Goal: Task Accomplishment & Management: Manage account settings

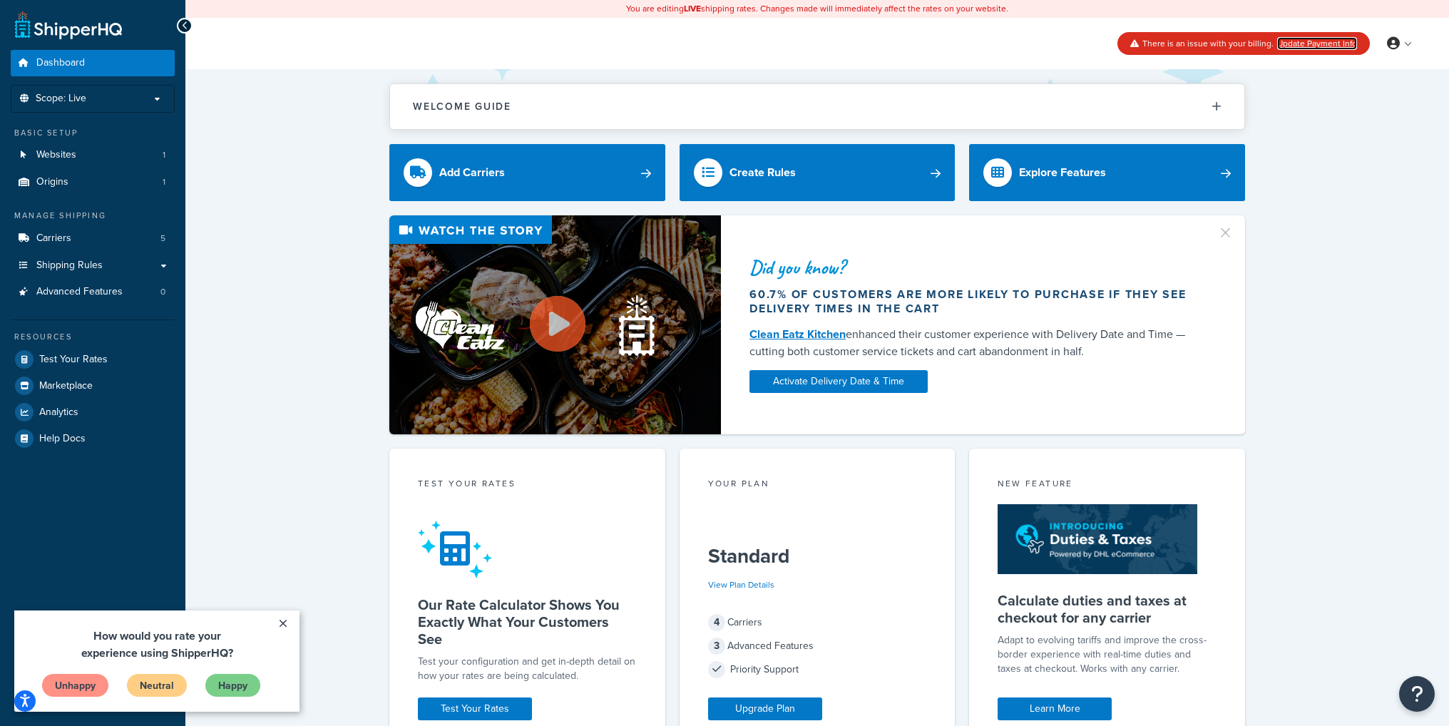
click at [1340, 46] on link "Update Payment Info" at bounding box center [1317, 43] width 80 height 13
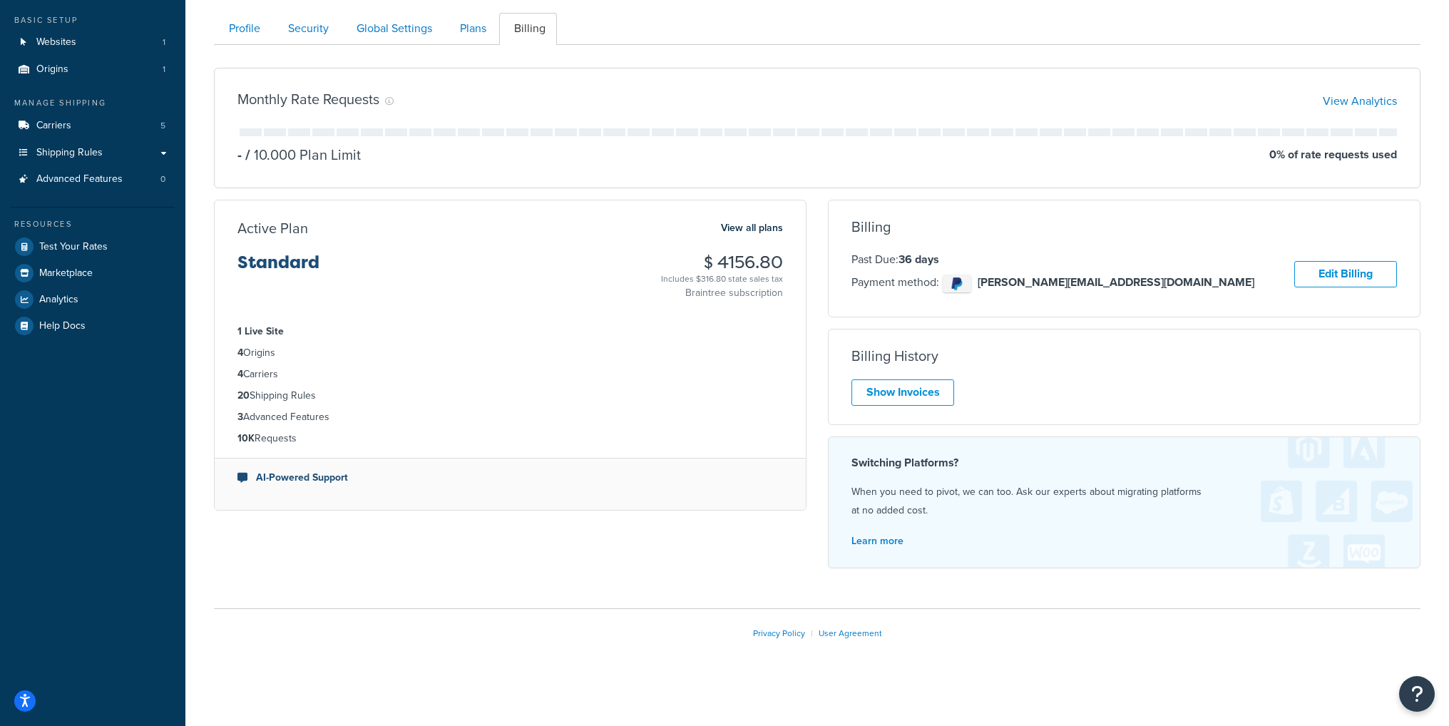
scroll to position [114, 0]
click at [1362, 267] on link "Edit Billing" at bounding box center [1345, 273] width 103 height 26
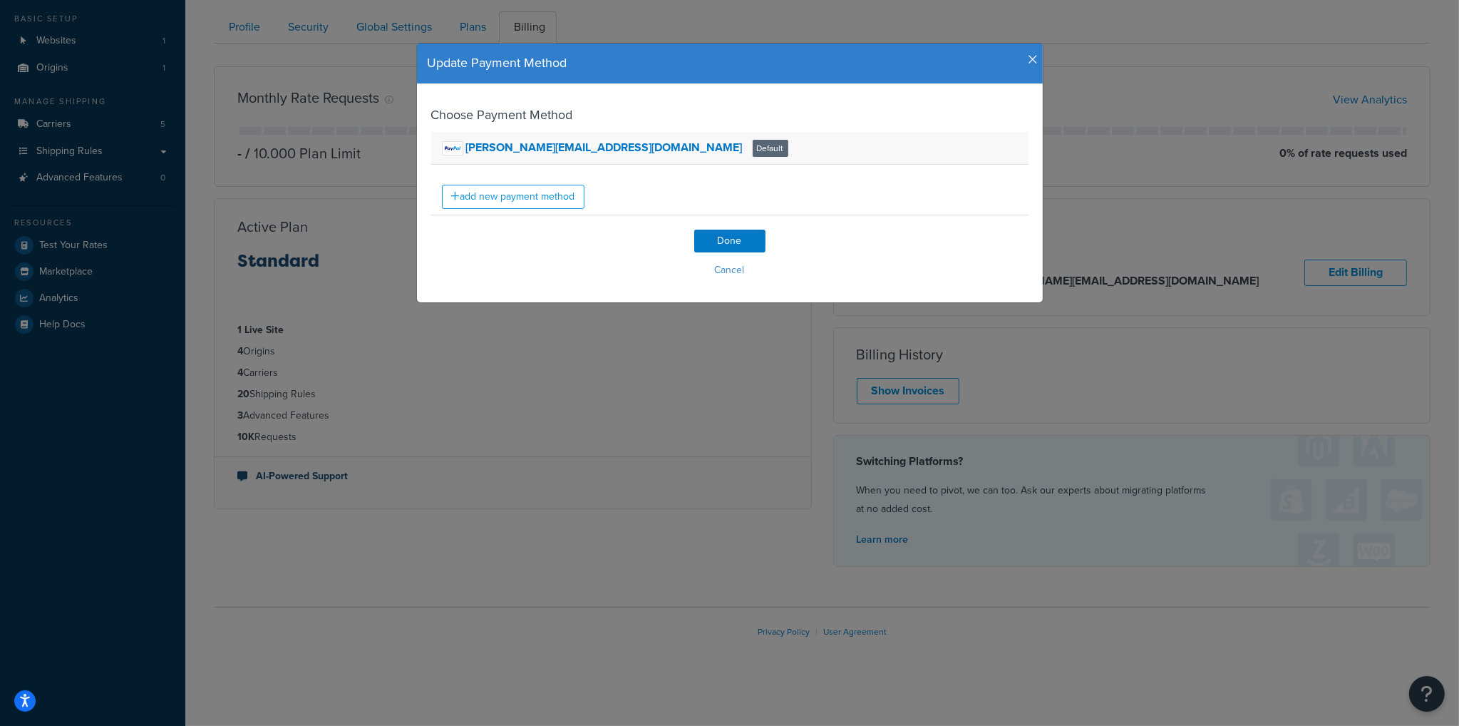
click at [753, 152] on span "Default" at bounding box center [771, 148] width 36 height 17
click at [558, 147] on strong "[PERSON_NAME][EMAIL_ADDRESS][DOMAIN_NAME]" at bounding box center [604, 147] width 277 height 16
click at [493, 192] on link "add new payment method" at bounding box center [513, 197] width 143 height 24
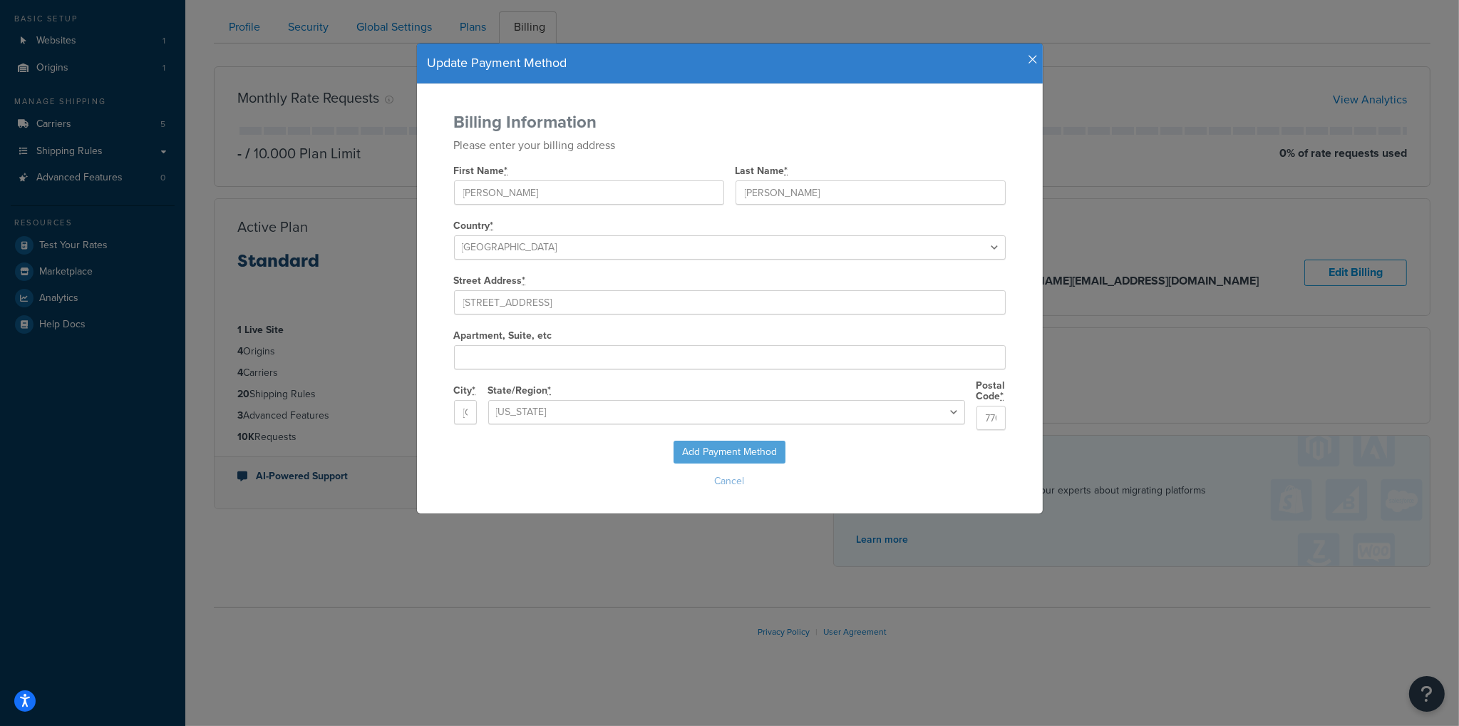
select select "[GEOGRAPHIC_DATA]"
select select
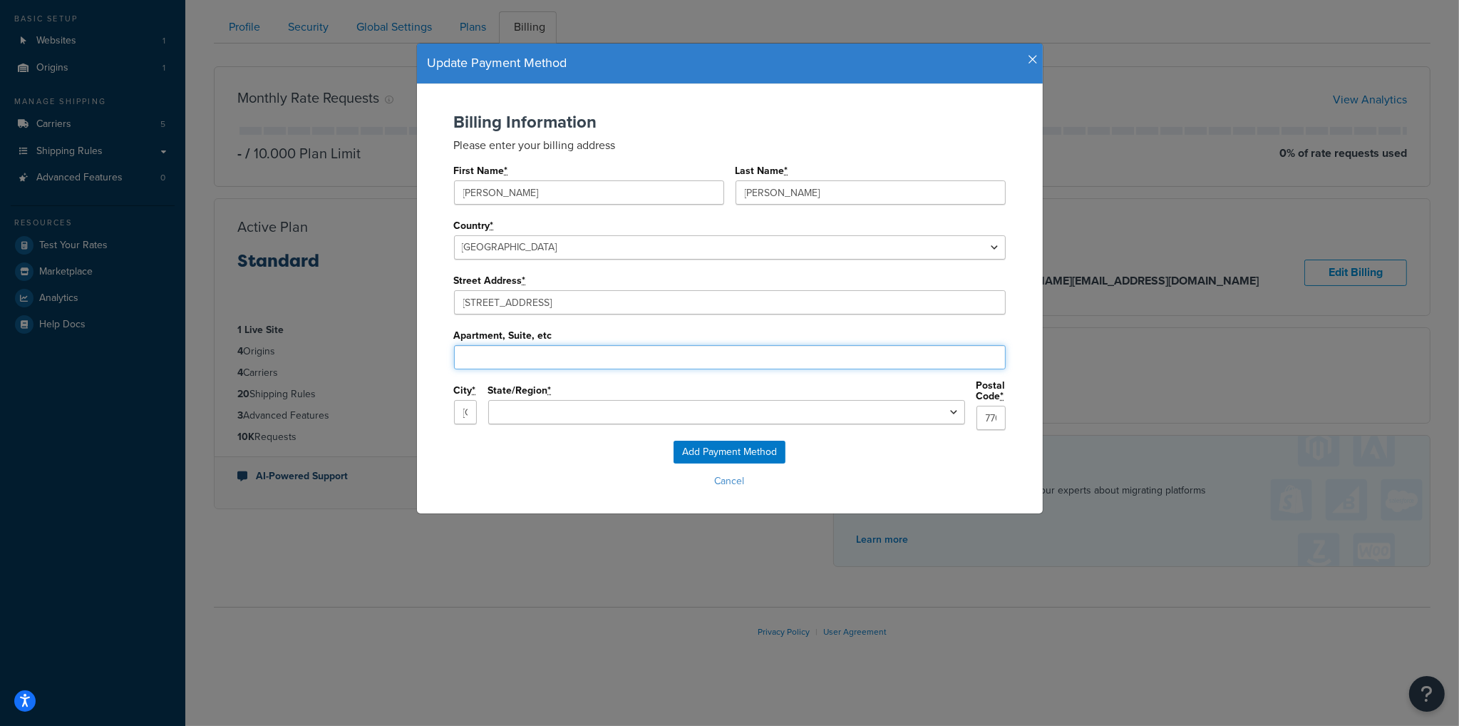
click at [587, 354] on input "Apartment, Suite, etc" at bounding box center [730, 357] width 552 height 24
type input "200 - 223"
select select "[GEOGRAPHIC_DATA]"
click at [747, 441] on input "Add Payment Method" at bounding box center [730, 452] width 112 height 23
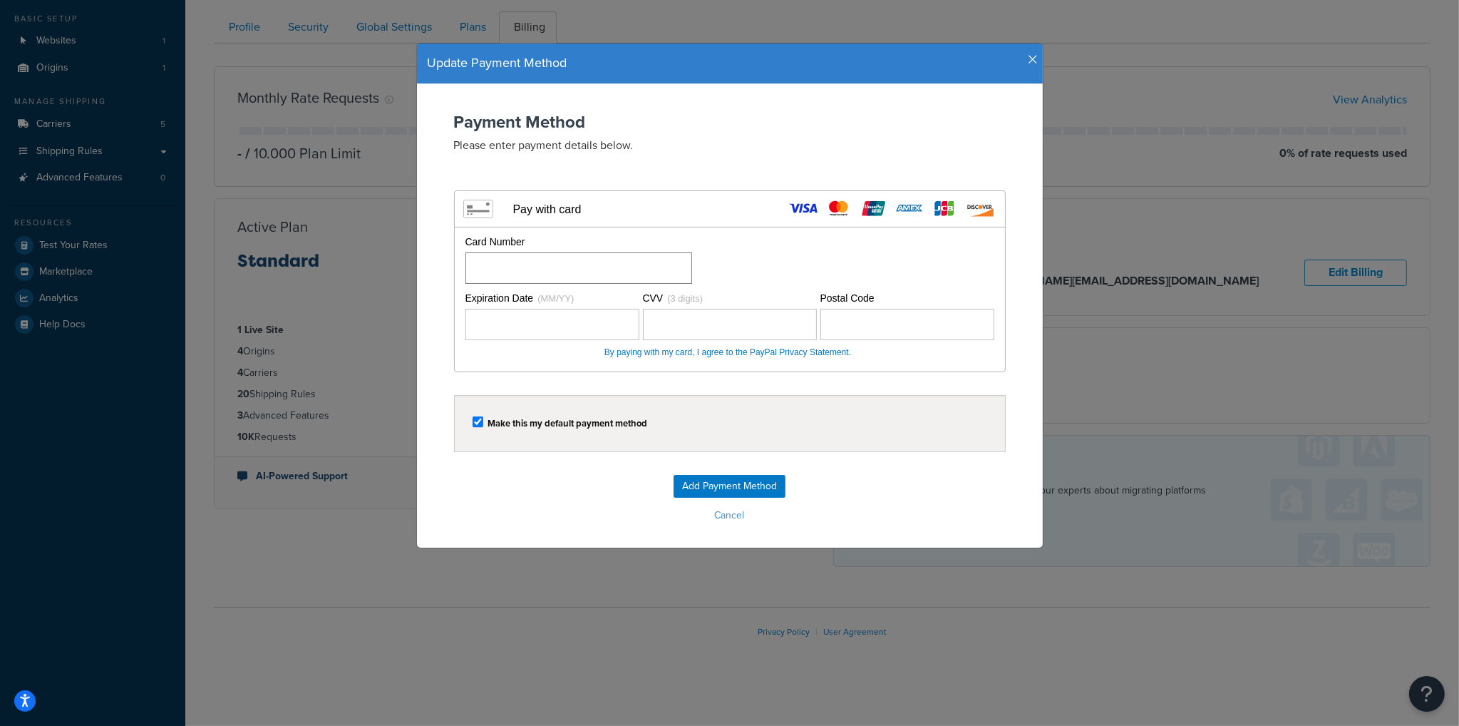
click at [630, 282] on div at bounding box center [579, 267] width 227 height 31
click at [896, 268] on div "Card Number Please fill out a card number." at bounding box center [728, 259] width 533 height 49
click at [726, 493] on input "Add Payment Method" at bounding box center [730, 486] width 112 height 23
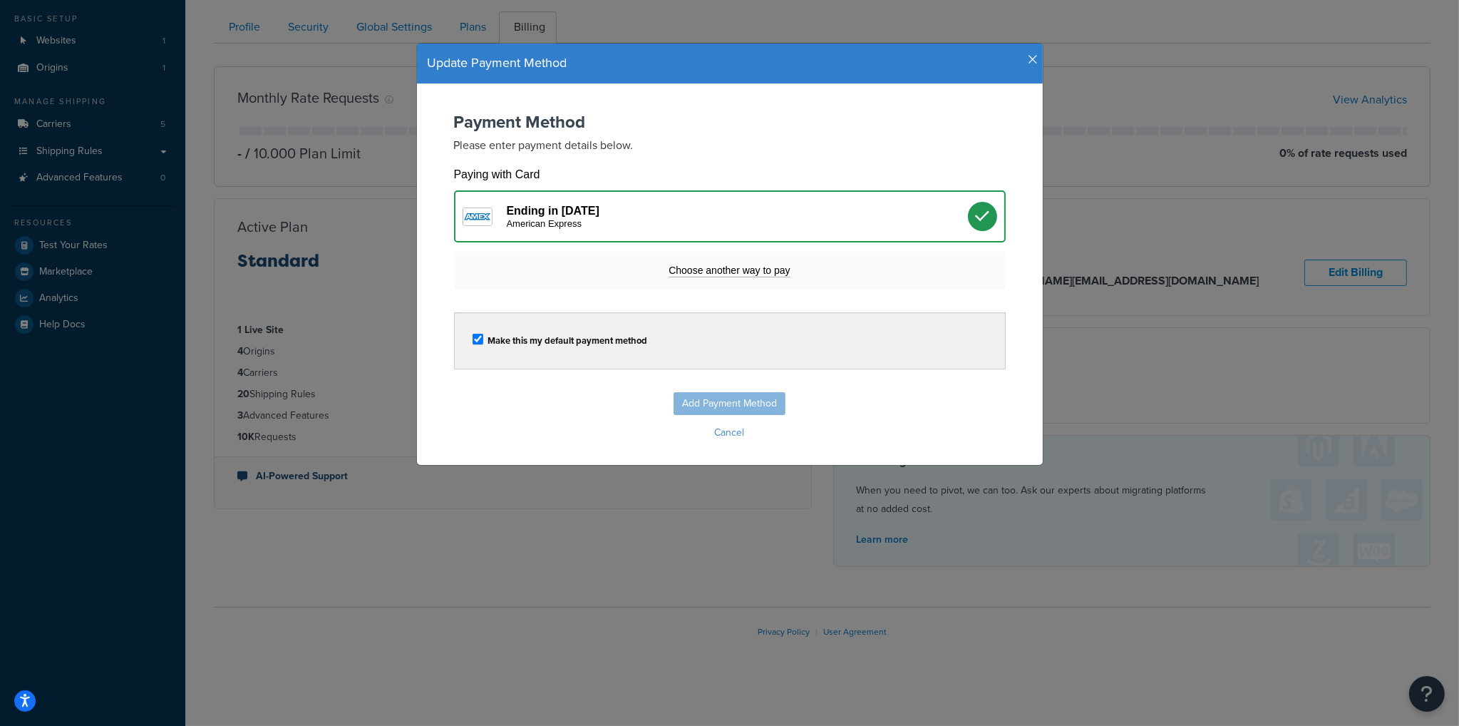
click at [721, 382] on form "Payment Method Please enter payment details below. Visa MasterCard Union Pay Am…" at bounding box center [729, 278] width 597 height 331
click at [719, 399] on div "Add Payment Method Cancel" at bounding box center [729, 417] width 597 height 51
click at [502, 335] on label "Make this my default payment method" at bounding box center [568, 340] width 160 height 11
click at [454, 339] on div "Make this my default payment method" at bounding box center [730, 340] width 552 height 57
click at [493, 336] on label "Make this my default payment method" at bounding box center [568, 340] width 160 height 11
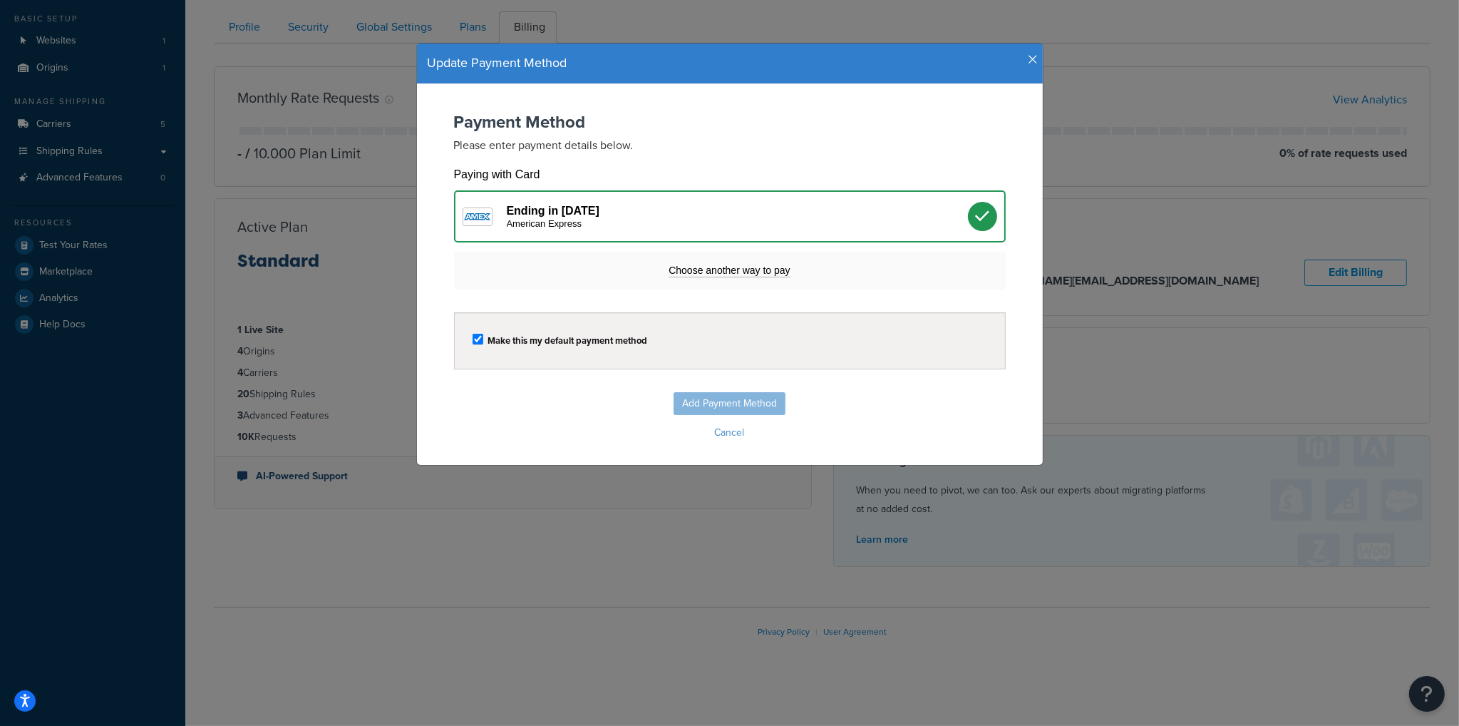
click at [483, 336] on input "checkbox" at bounding box center [478, 339] width 11 height 11
click at [490, 338] on label "Make this my default payment method" at bounding box center [568, 340] width 160 height 11
click at [483, 338] on input "checkbox" at bounding box center [478, 339] width 11 height 11
checkbox input "true"
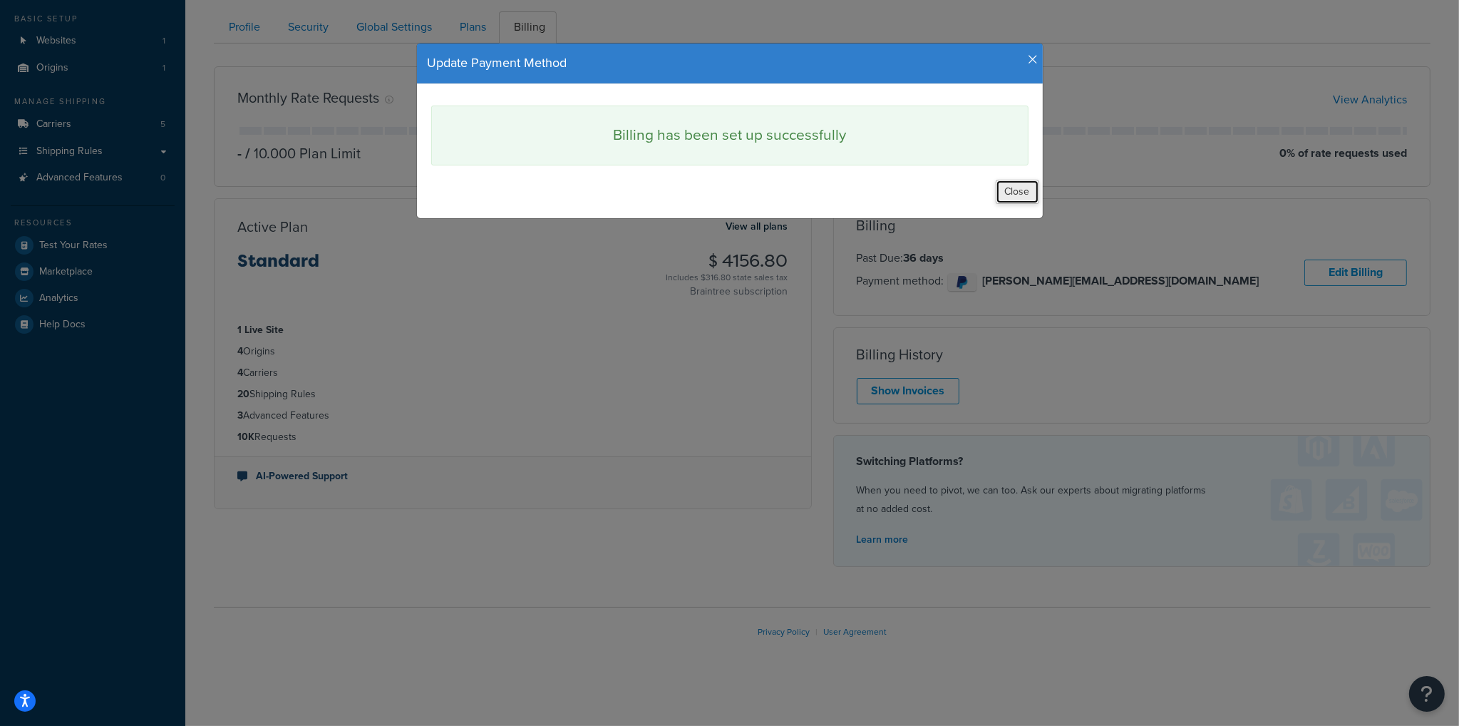
click at [1018, 187] on button "Close" at bounding box center [1017, 192] width 43 height 24
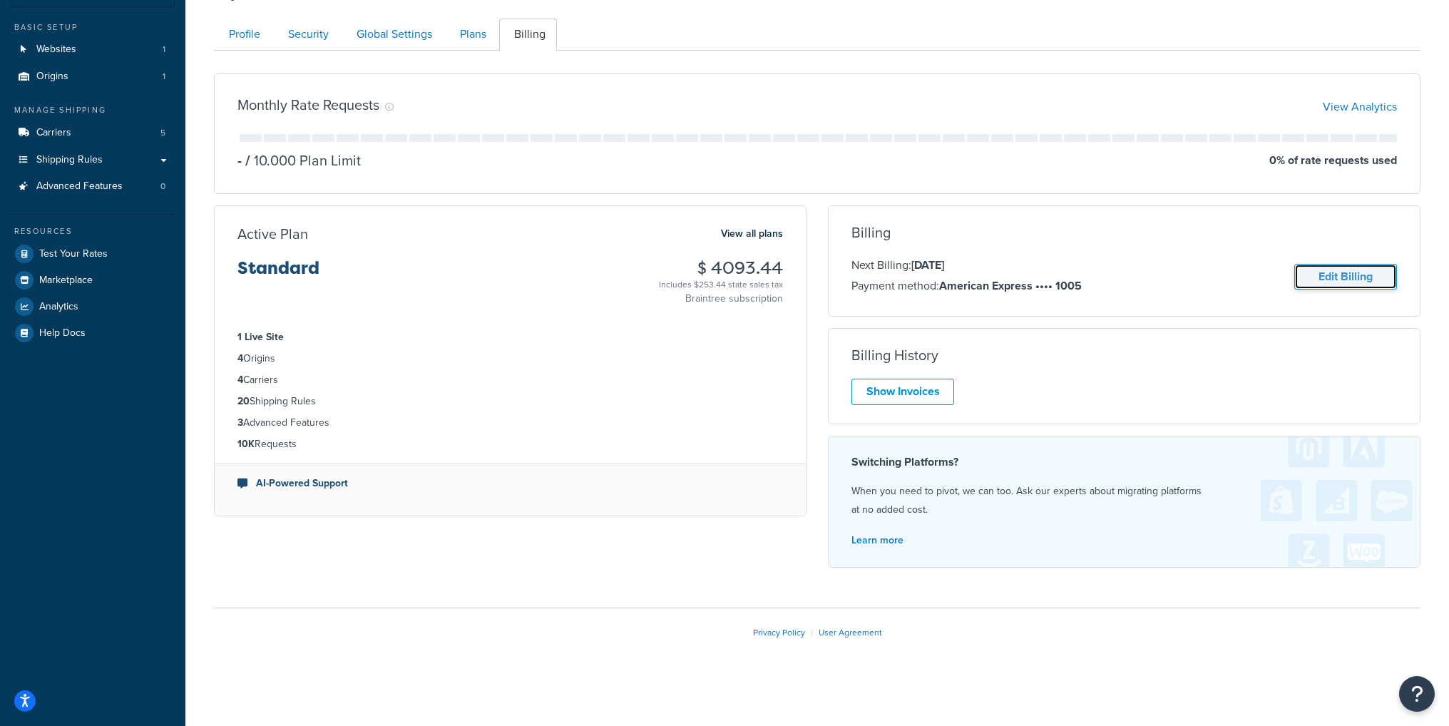
click at [1339, 283] on link "Edit Billing" at bounding box center [1345, 277] width 103 height 26
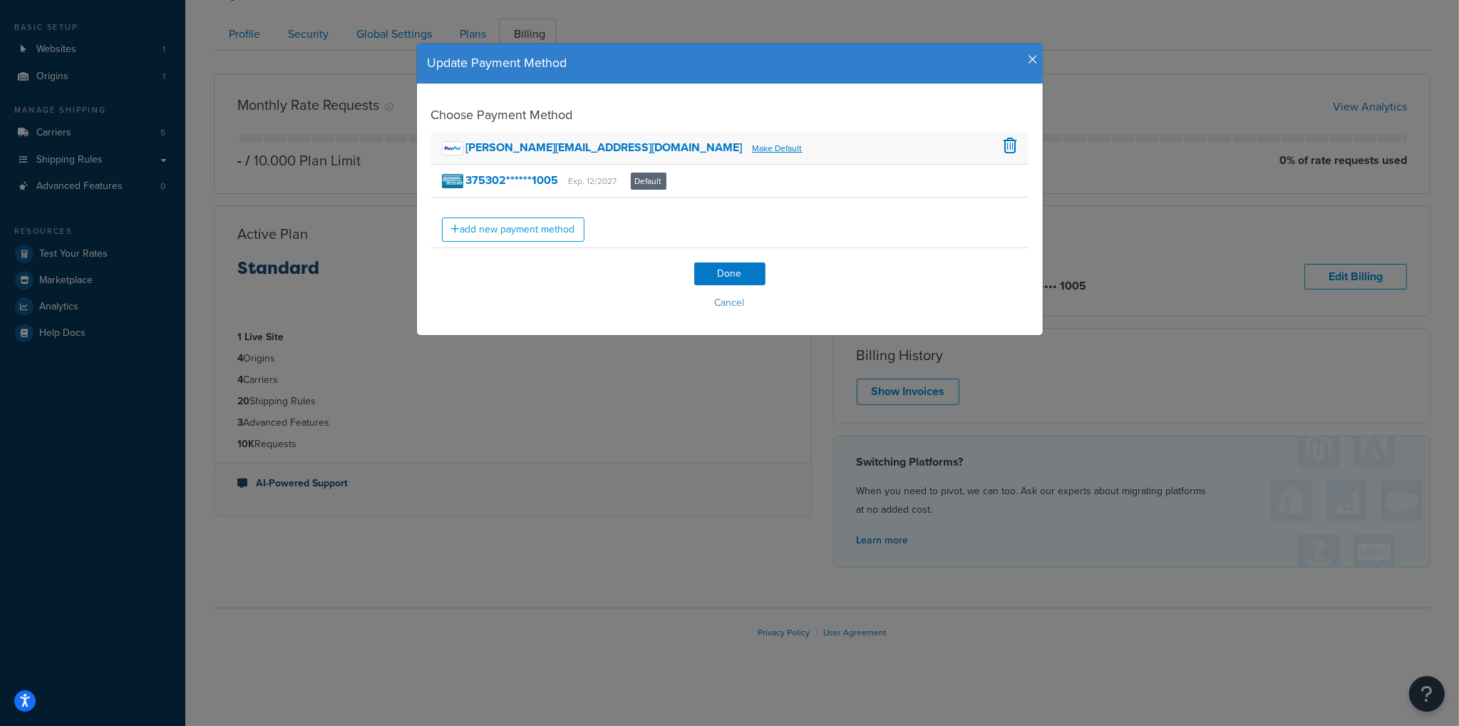
click at [758, 153] on div "edward@evolarshop.com Make Default" at bounding box center [729, 148] width 597 height 33
click at [490, 242] on div "add new payment method" at bounding box center [729, 222] width 597 height 51
click at [508, 217] on link "add new payment method" at bounding box center [513, 229] width 143 height 24
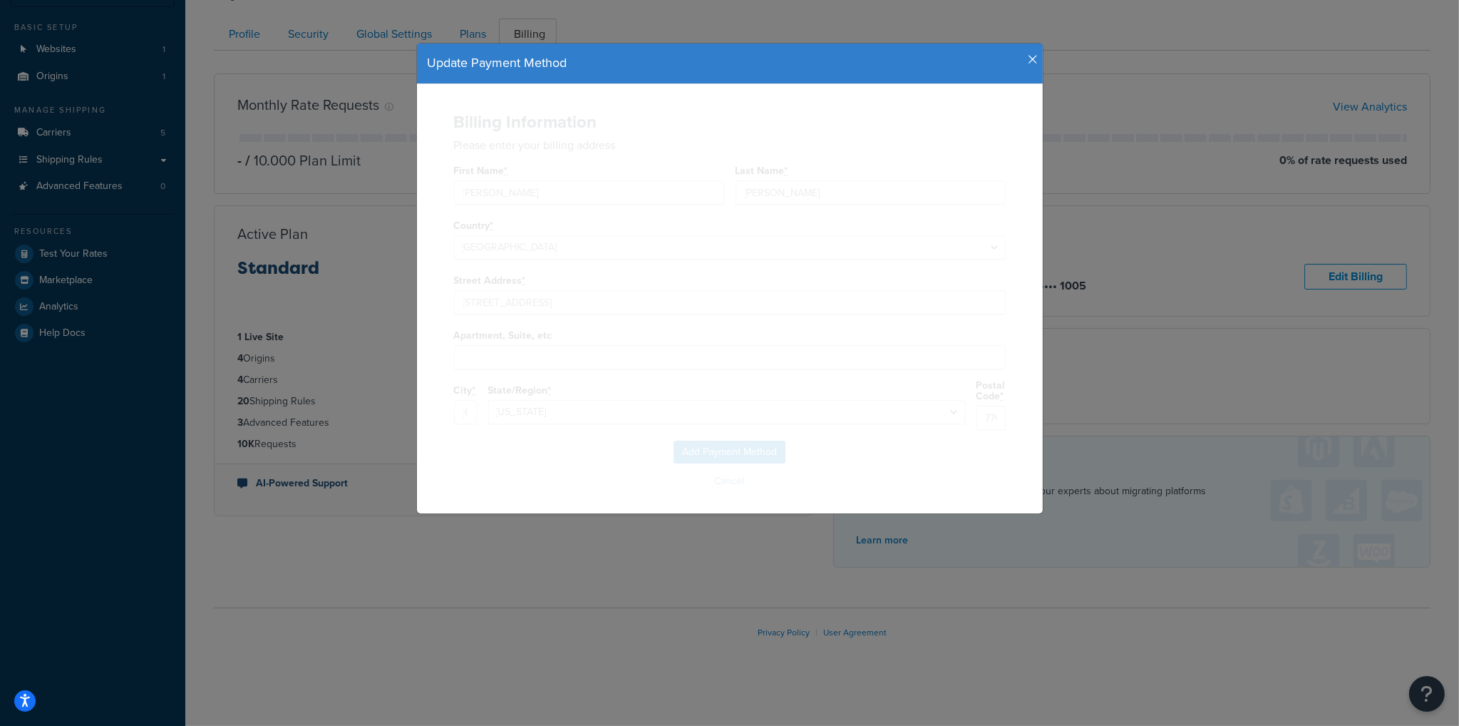
select select "TX"
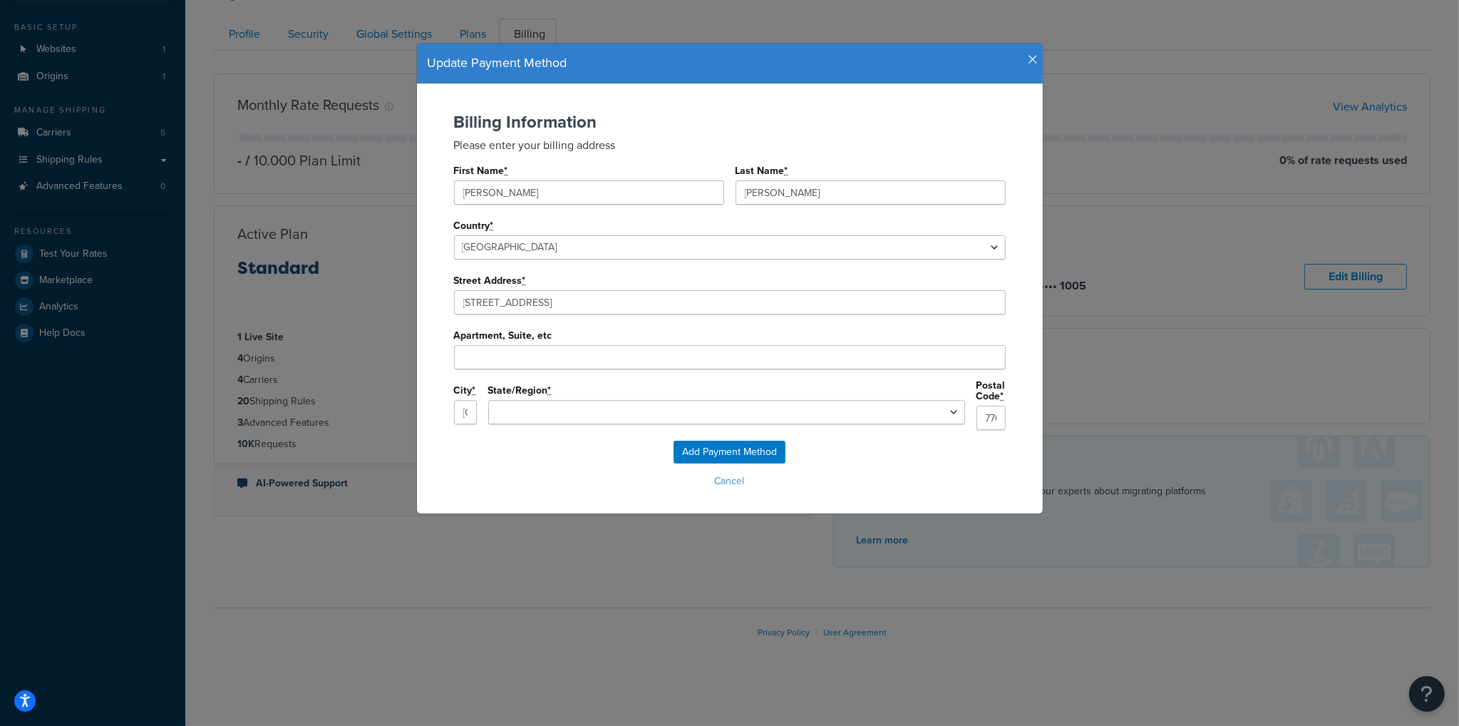
select select
click at [713, 478] on button "Cancel" at bounding box center [729, 481] width 597 height 21
